Goal: Information Seeking & Learning: Learn about a topic

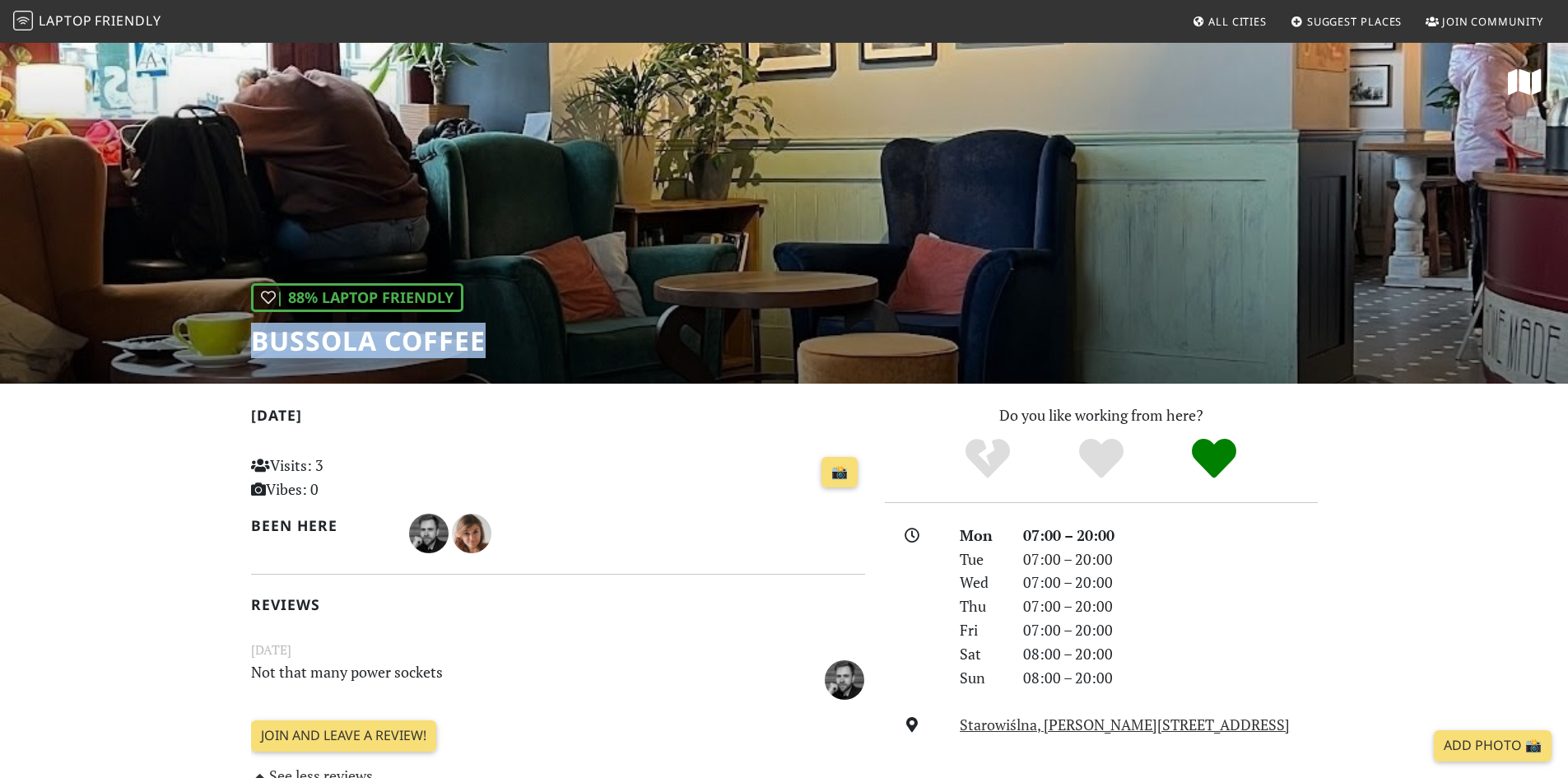
drag, startPoint x: 498, startPoint y: 336, endPoint x: 255, endPoint y: 353, distance: 243.6
click at [255, 353] on div "| 88% Laptop Friendly Bussola Coffee" at bounding box center [784, 212] width 1568 height 343
